Goal: Check status: Check status

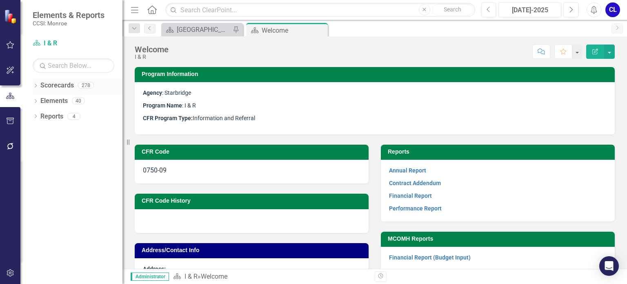
click at [36, 87] on icon "Dropdown" at bounding box center [36, 86] width 6 height 4
click at [41, 103] on div "Dropdown" at bounding box center [40, 101] width 6 height 7
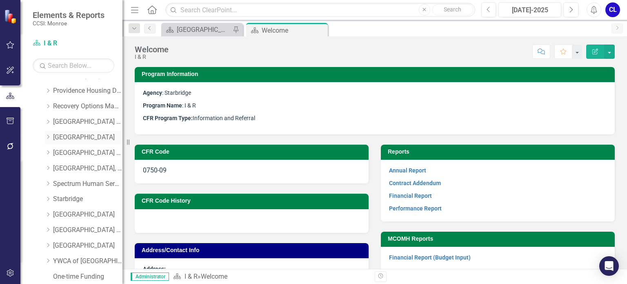
scroll to position [490, 0]
click at [51, 138] on div "Dropdown" at bounding box center [48, 136] width 6 height 7
click at [74, 181] on link "Forensic Supportive Housing" at bounding box center [91, 182] width 61 height 9
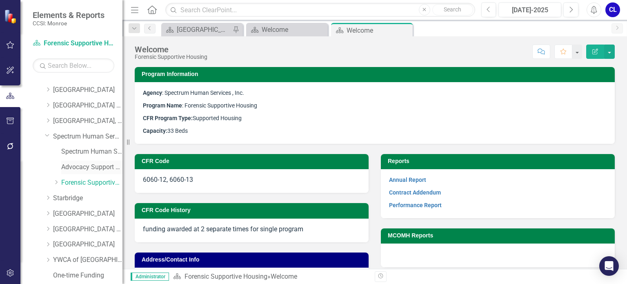
click at [93, 165] on link "Advocacy Support Services - Forensic Population" at bounding box center [91, 167] width 61 height 9
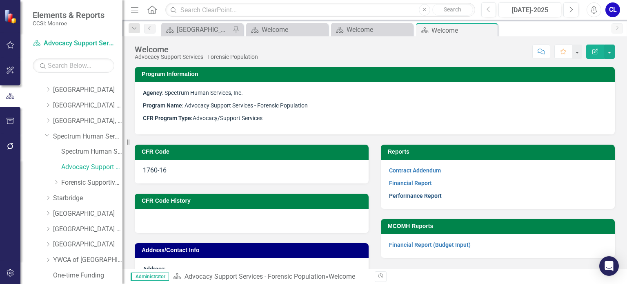
click at [405, 197] on link "Performance Report" at bounding box center [415, 195] width 53 height 7
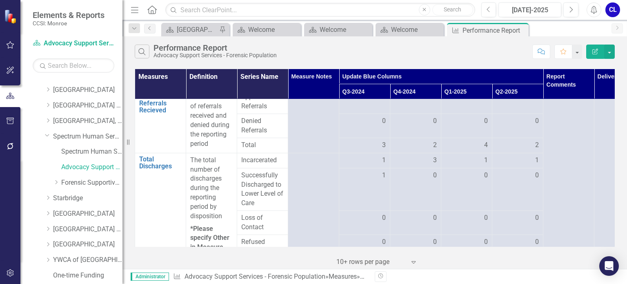
scroll to position [204, 0]
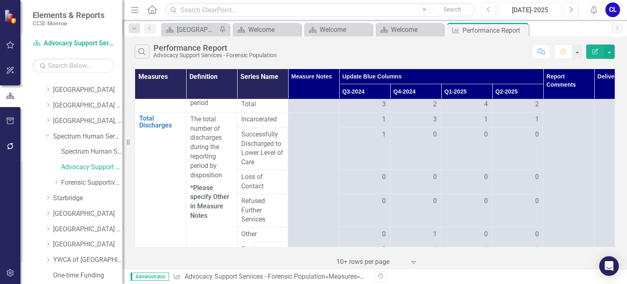
click at [541, 9] on div "[DATE]-2025" at bounding box center [530, 10] width 57 height 10
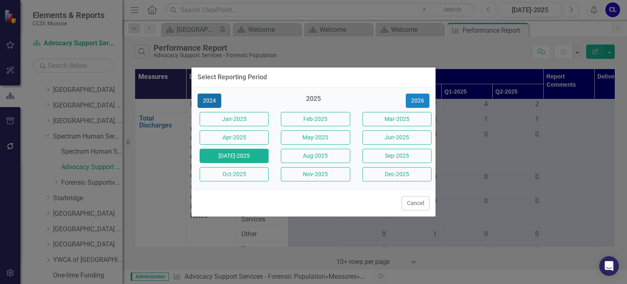
click at [207, 98] on button "2024" at bounding box center [210, 101] width 24 height 14
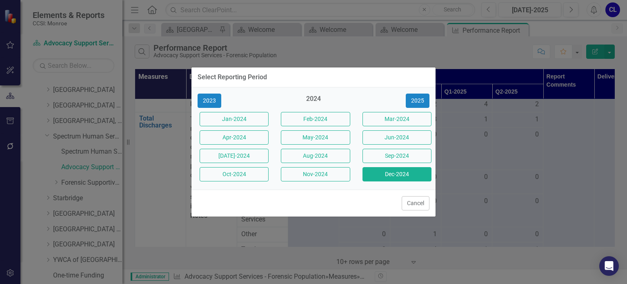
click at [415, 176] on button "Dec-2024" at bounding box center [397, 174] width 69 height 14
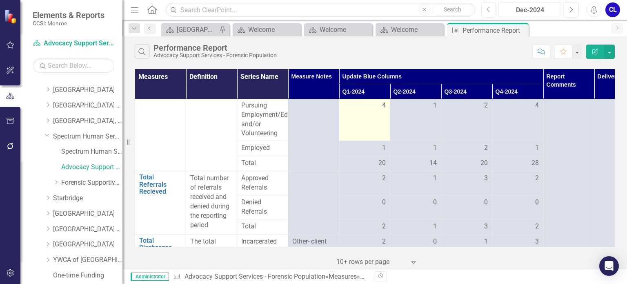
scroll to position [123, 0]
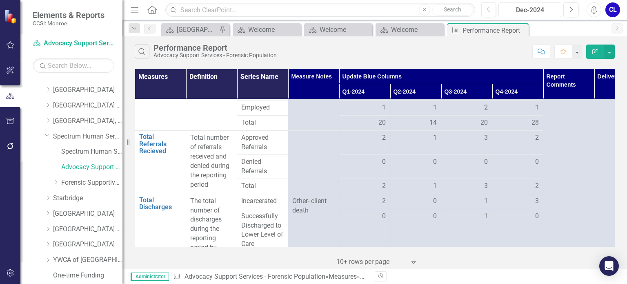
click at [539, 10] on div "Dec-2024" at bounding box center [530, 10] width 57 height 10
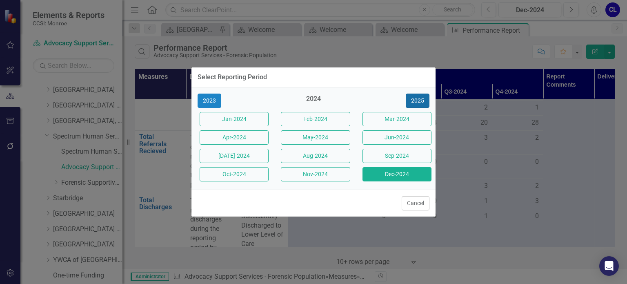
click at [425, 99] on button "2025" at bounding box center [418, 101] width 24 height 14
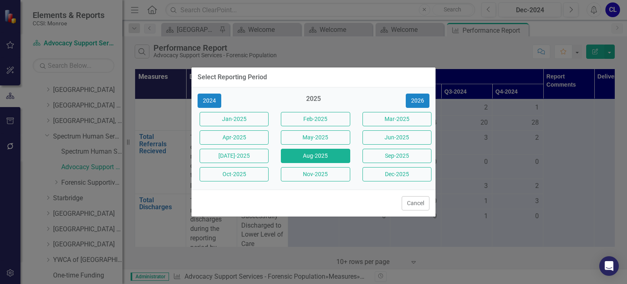
click at [329, 160] on button "Aug-2025" at bounding box center [315, 156] width 69 height 14
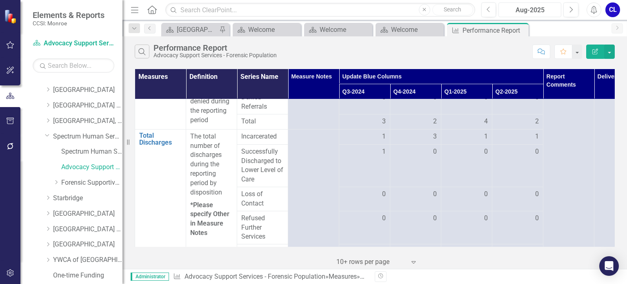
scroll to position [204, 0]
